Goal: Transaction & Acquisition: Subscribe to service/newsletter

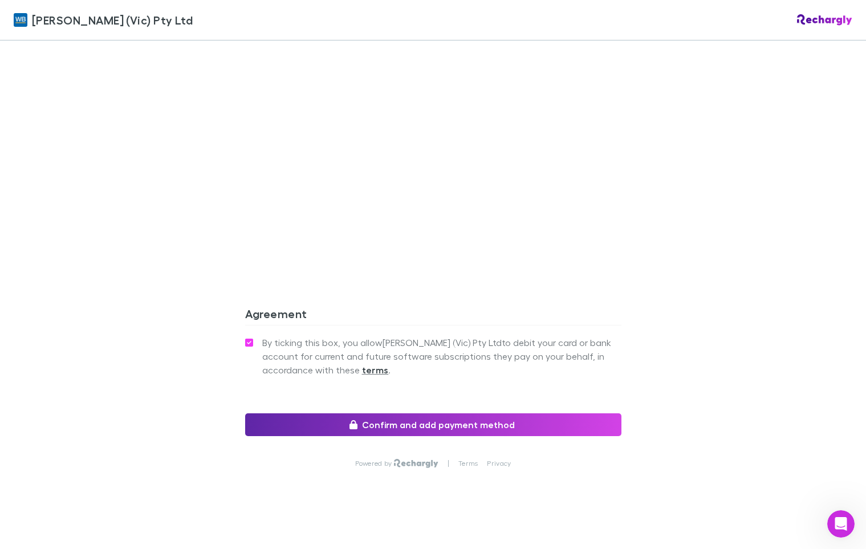
scroll to position [865, 0]
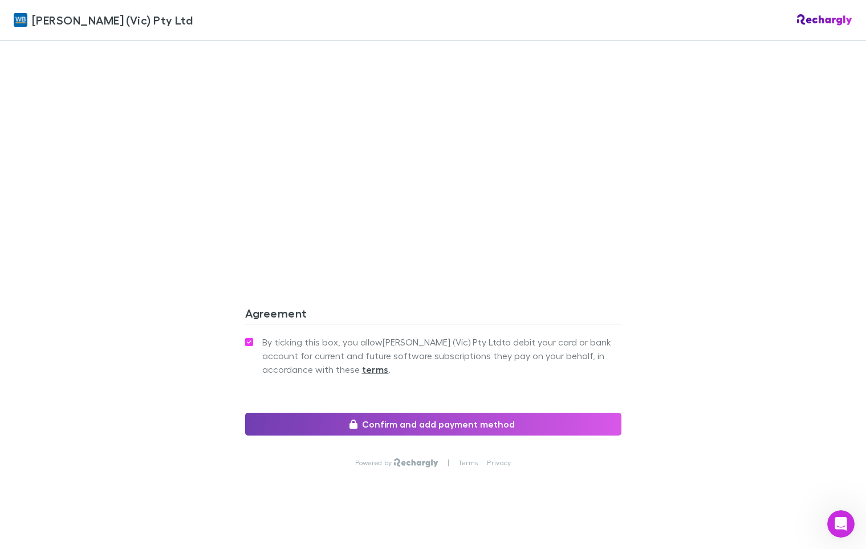
click at [440, 426] on button "Confirm and add payment method" at bounding box center [433, 424] width 376 height 23
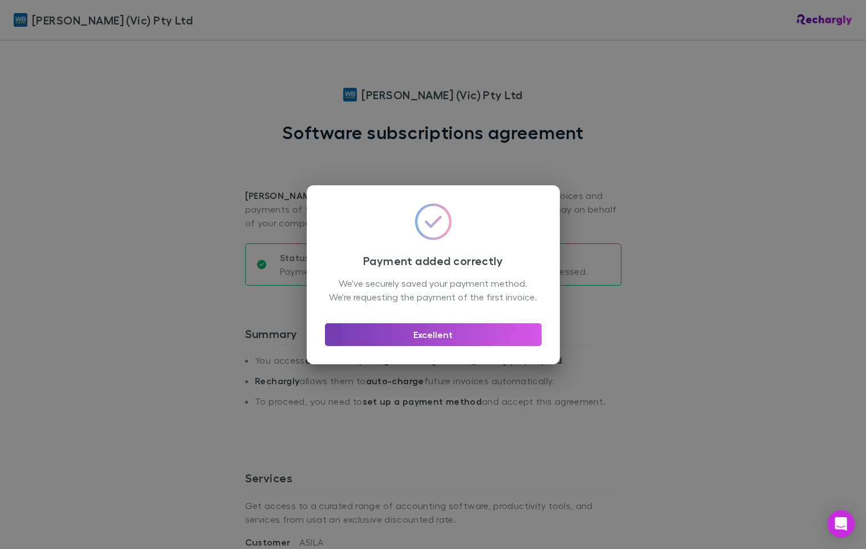
click at [454, 340] on button "Excellent" at bounding box center [433, 334] width 217 height 23
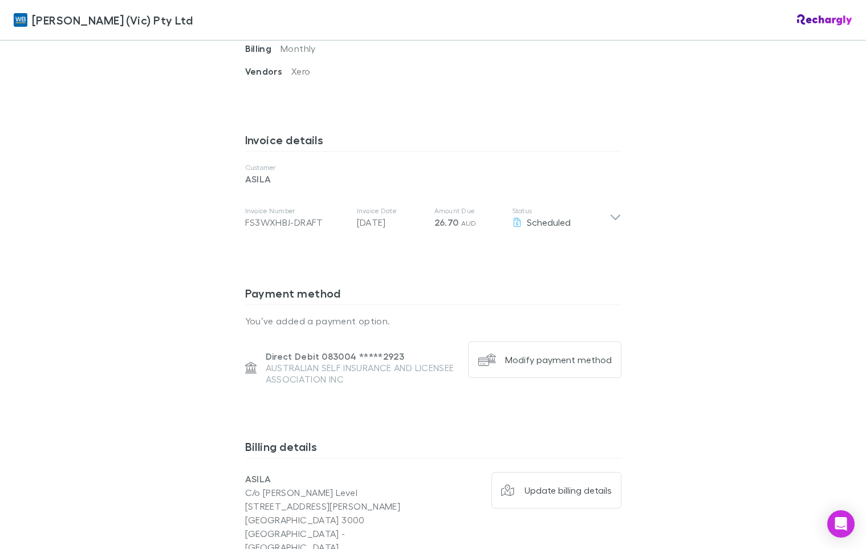
scroll to position [517, 0]
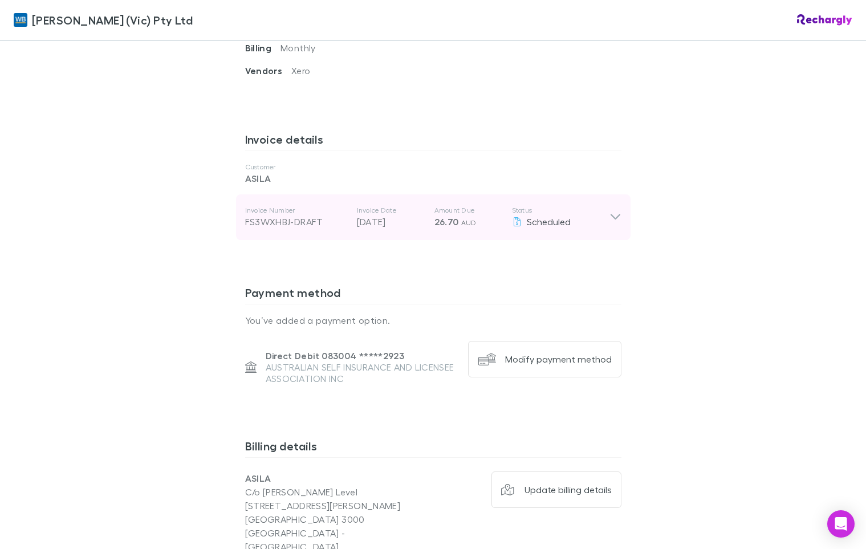
click at [615, 214] on icon at bounding box center [616, 217] width 12 height 14
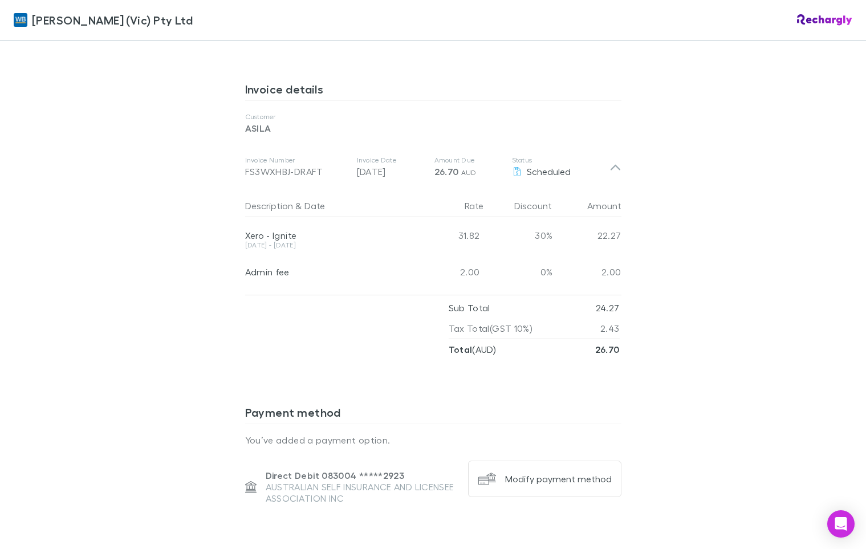
scroll to position [555, 0]
